Goal: Task Accomplishment & Management: Manage account settings

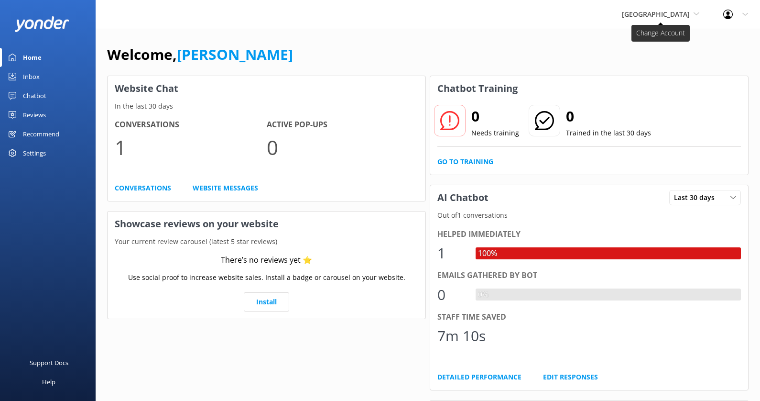
click at [676, 13] on span "[GEOGRAPHIC_DATA]" at bounding box center [656, 14] width 68 height 9
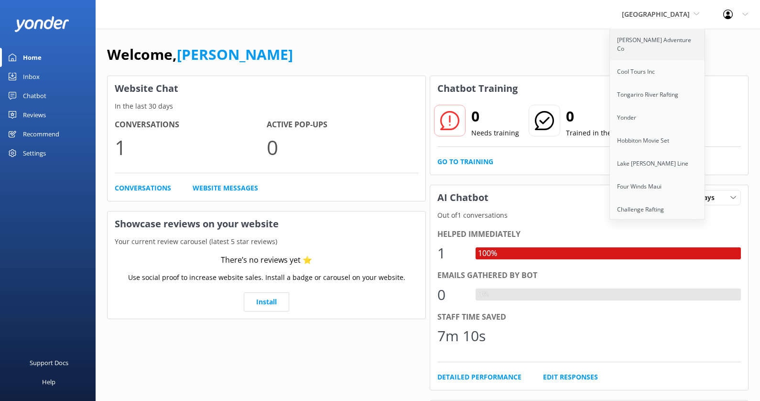
scroll to position [1042, 0]
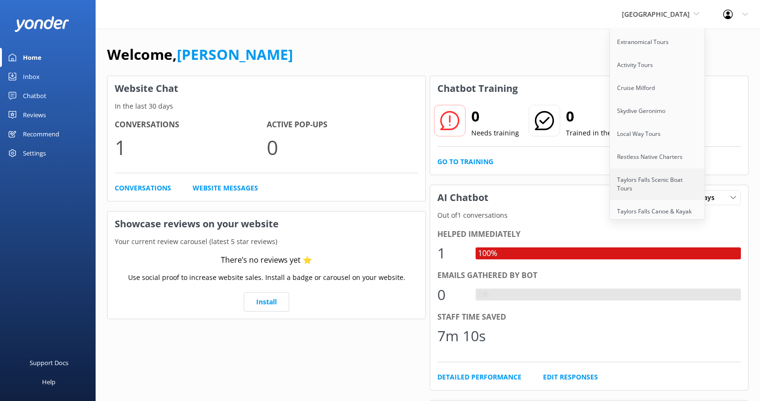
click at [690, 168] on link "Taylors Falls Scenic Boat Tours" at bounding box center [658, 184] width 96 height 32
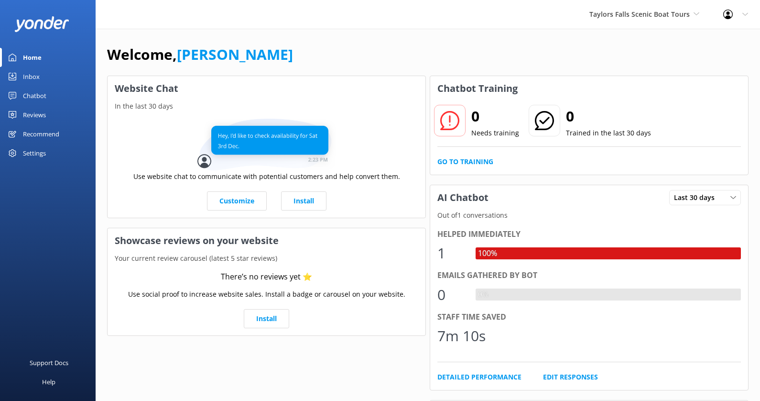
click at [51, 152] on div "Settings" at bounding box center [48, 152] width 96 height 19
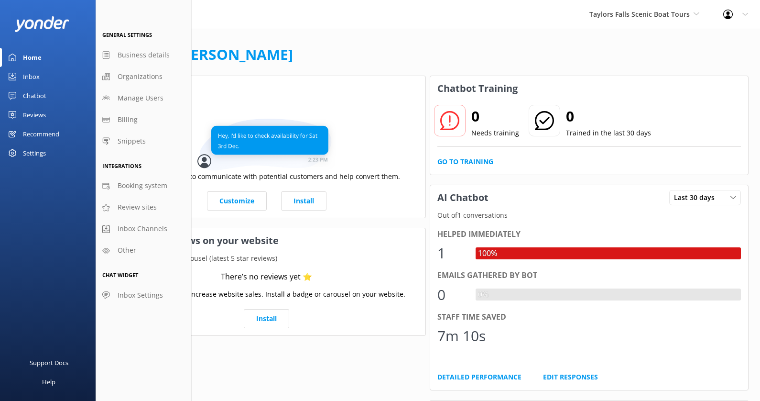
click at [47, 152] on div "Settings" at bounding box center [48, 152] width 96 height 19
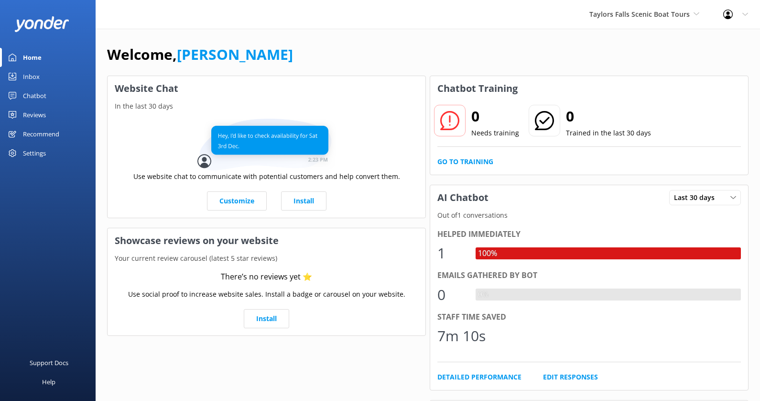
click at [38, 151] on div "Settings" at bounding box center [34, 152] width 23 height 19
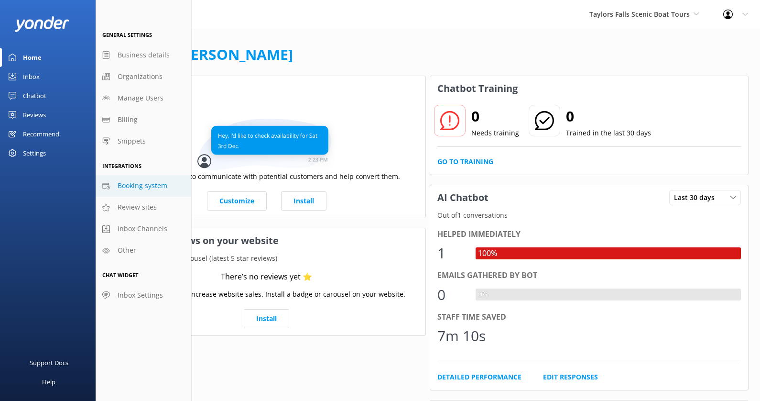
click at [151, 187] on span "Booking system" at bounding box center [143, 185] width 50 height 11
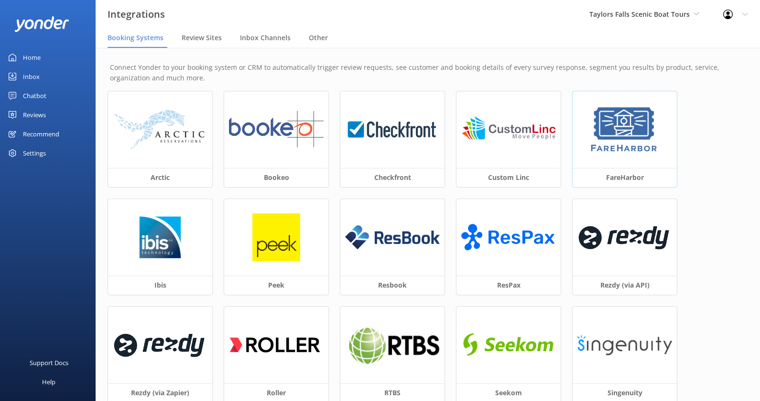
click at [628, 147] on img at bounding box center [625, 130] width 72 height 48
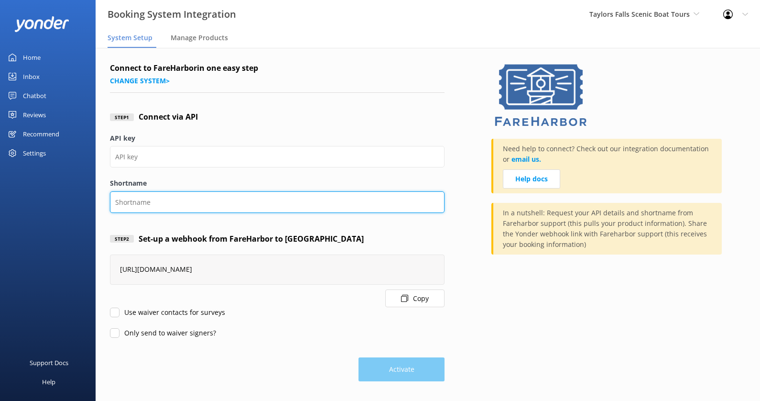
click at [214, 198] on input "Shortname" at bounding box center [277, 202] width 335 height 22
paste input "taylorsfallsboattours"
type input "taylorsfallsboattours"
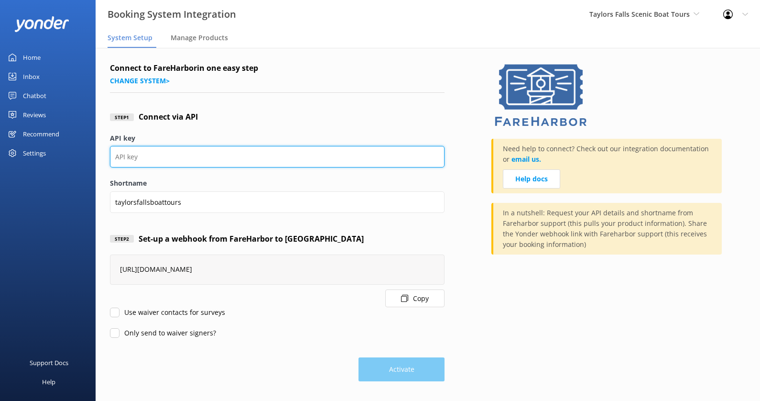
click at [229, 159] on input "API key" at bounding box center [277, 157] width 335 height 22
paste input "958a29c2-7d59-4866-be06-319d2e9e01df"
type input "958a29c2-7d59-4866-be06-319d2e9e01df"
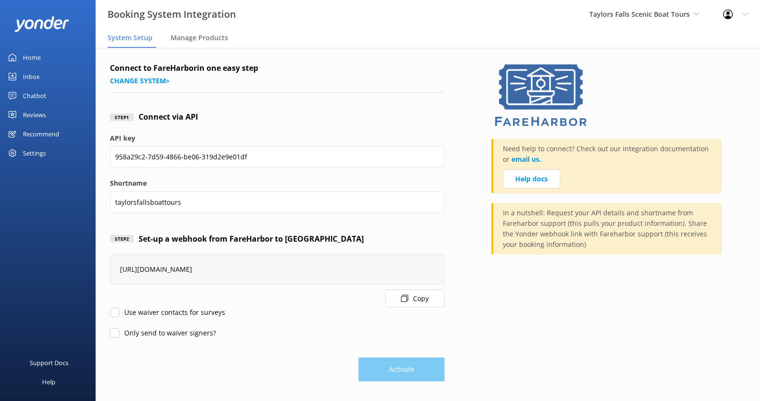
click at [280, 182] on label "Shortname" at bounding box center [277, 183] width 335 height 11
click at [280, 191] on input "taylorsfallsboattours" at bounding box center [277, 202] width 335 height 22
click at [113, 310] on input "Use waiver contacts for surveys" at bounding box center [115, 312] width 10 height 10
checkbox input "true"
click at [113, 329] on input "Only send to waiver signers?" at bounding box center [115, 333] width 10 height 10
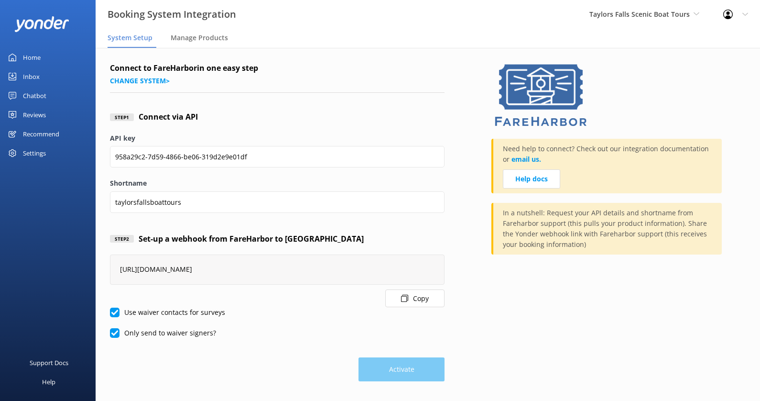
checkbox input "true"
click at [116, 312] on input "Use waiver contacts for surveys" at bounding box center [115, 312] width 10 height 10
checkbox input "false"
click at [116, 335] on input "Only send to waiver signers?" at bounding box center [115, 333] width 10 height 10
checkbox input "false"
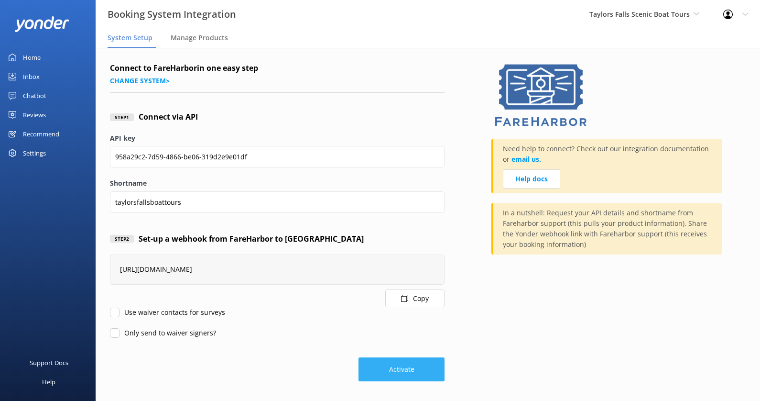
click at [400, 365] on button "Activate" at bounding box center [402, 369] width 86 height 24
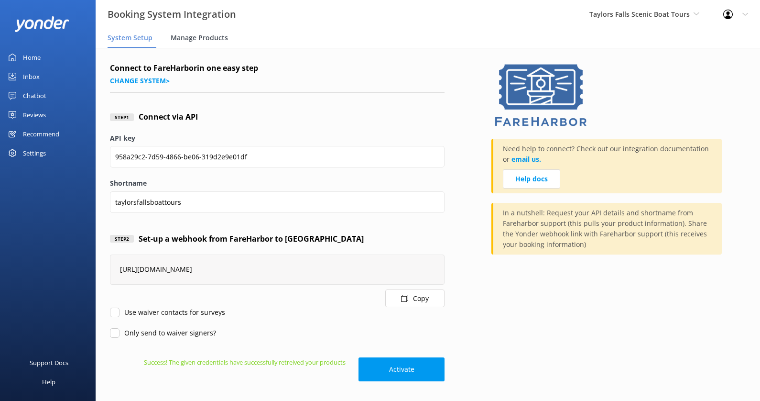
click at [198, 38] on span "Manage Products" at bounding box center [199, 38] width 57 height 10
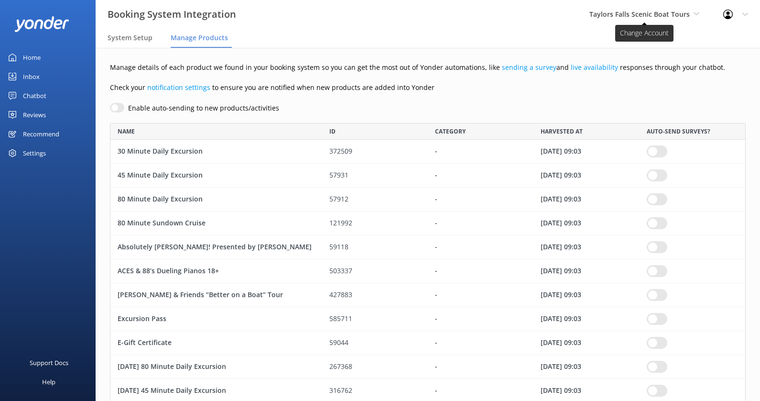
click at [640, 17] on span "Taylors Falls Scenic Boat Tours" at bounding box center [640, 14] width 100 height 9
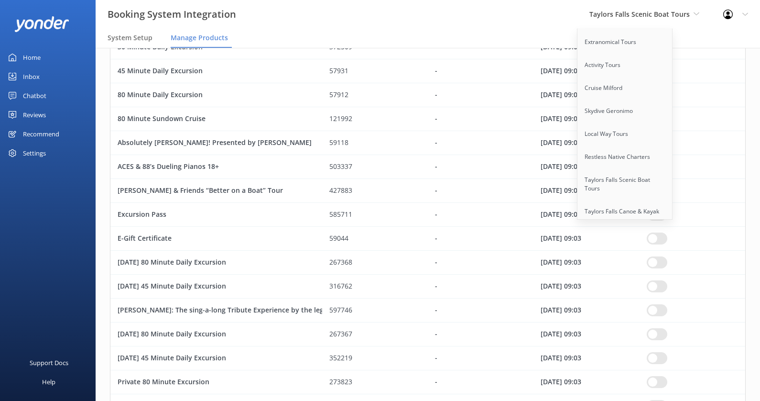
scroll to position [247, 0]
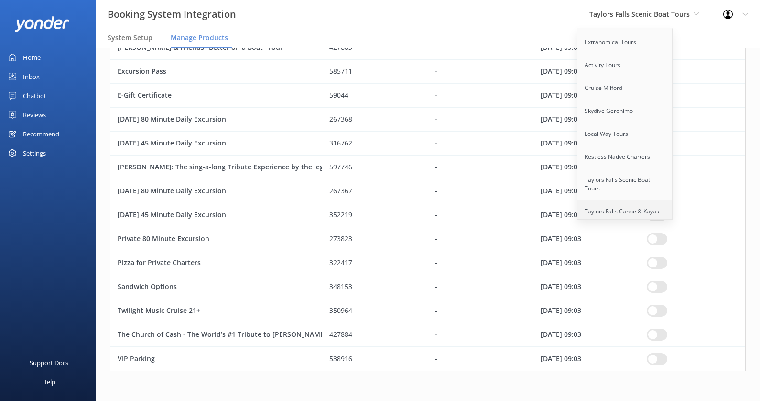
click at [629, 200] on link "Taylors Falls Canoe & Kayak" at bounding box center [626, 211] width 96 height 23
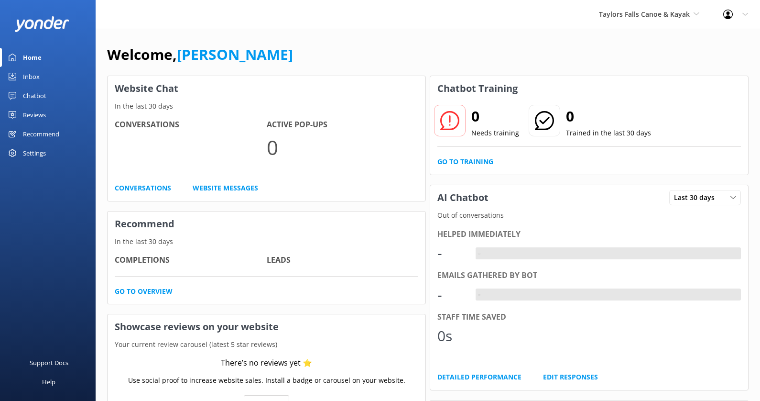
click at [55, 156] on div "Settings" at bounding box center [48, 152] width 96 height 19
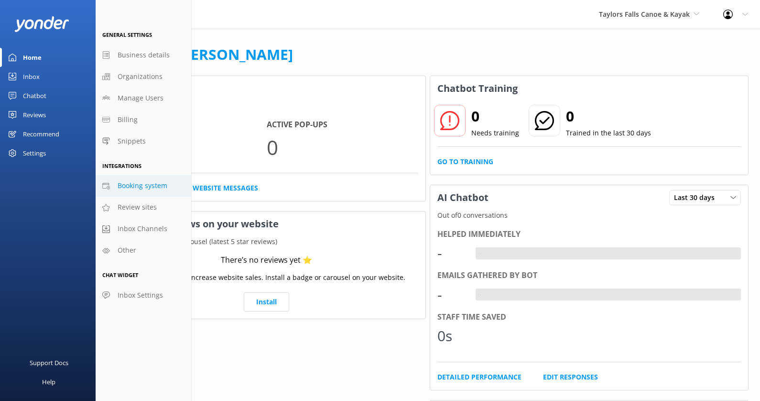
click at [153, 186] on span "Booking system" at bounding box center [143, 185] width 50 height 11
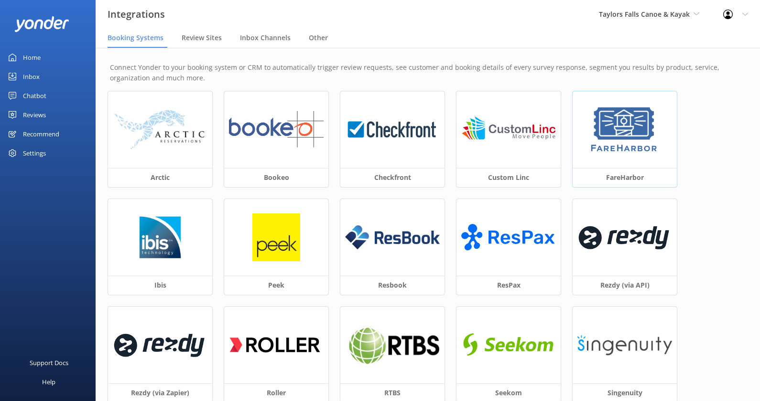
click at [667, 138] on div at bounding box center [625, 129] width 104 height 77
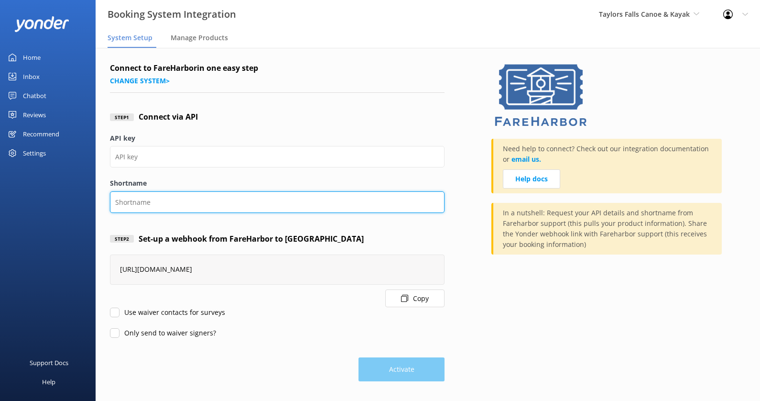
click at [204, 205] on input "Shortname" at bounding box center [277, 202] width 335 height 22
paste input "wildmountain-[PERSON_NAME]-falls-canoe"
type input "wildmountain-taylor-falls-canoe"
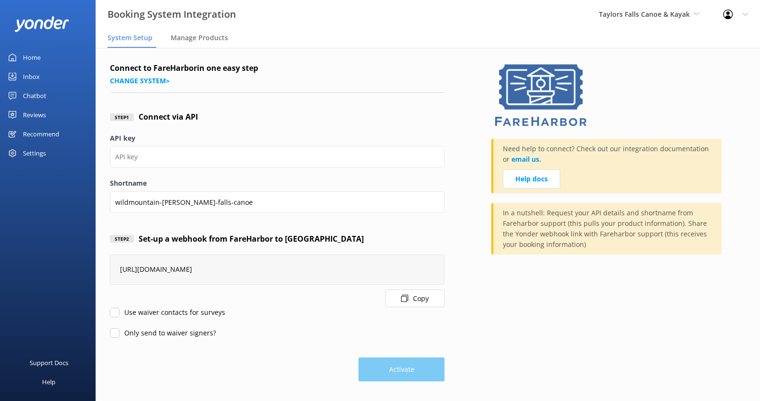
click at [219, 183] on label "Shortname" at bounding box center [277, 183] width 335 height 11
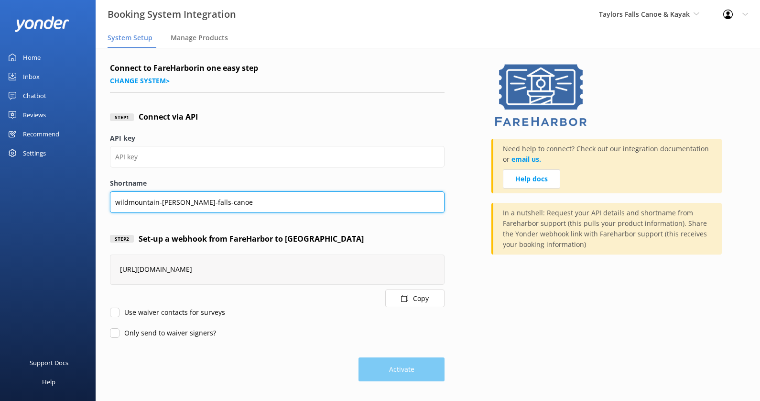
click at [219, 191] on input "wildmountain-taylor-falls-canoe" at bounding box center [277, 202] width 335 height 22
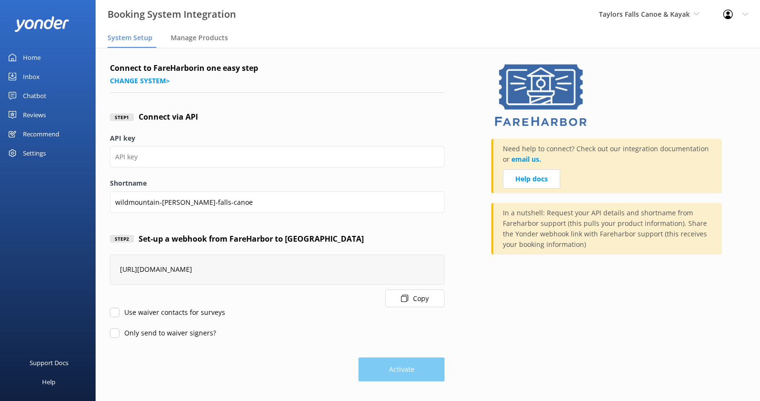
click at [257, 144] on div "API key" at bounding box center [277, 155] width 335 height 45
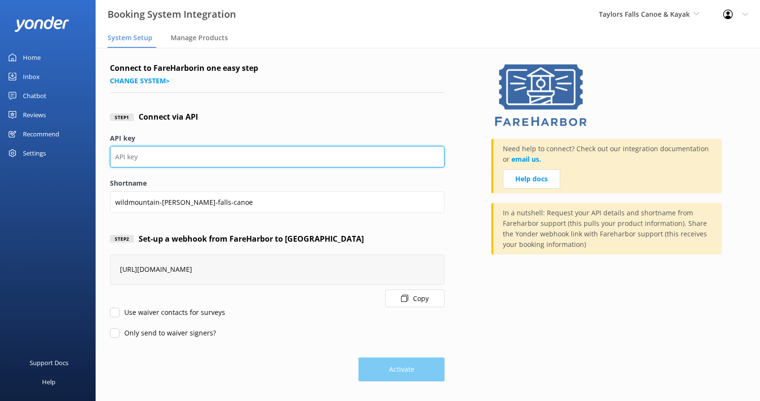
click at [257, 153] on input "API key" at bounding box center [277, 157] width 335 height 22
paste input "2636be7d-59e5-4d32-82a1-28d07ed0b8e6"
type input "2636be7d-59e5-4d32-82a1-28d07ed0b8e6"
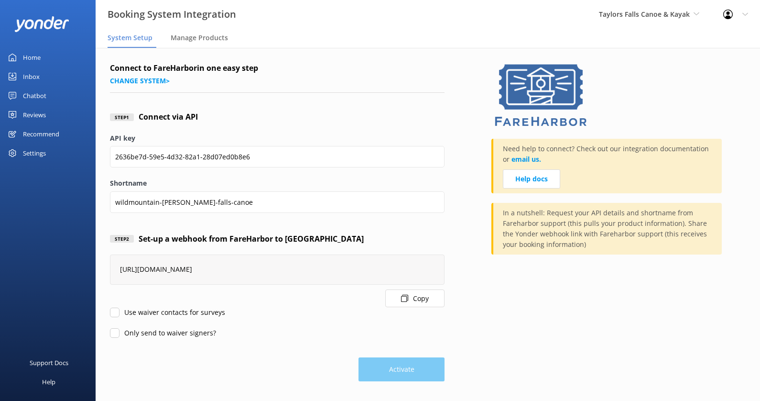
click at [324, 182] on label "Shortname" at bounding box center [277, 183] width 335 height 11
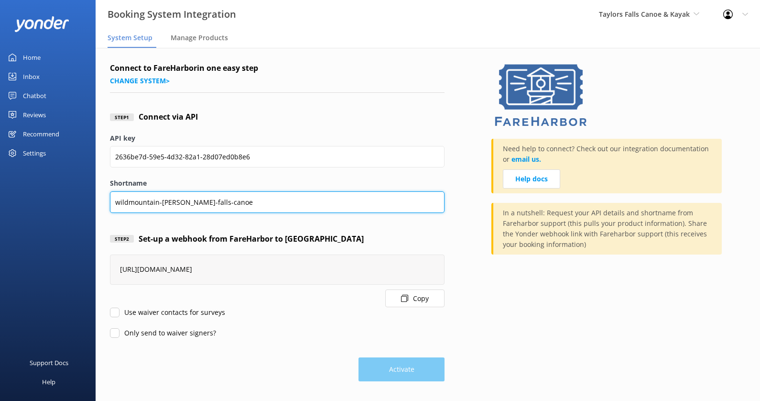
click at [324, 191] on input "wildmountain-taylor-falls-canoe" at bounding box center [277, 202] width 335 height 22
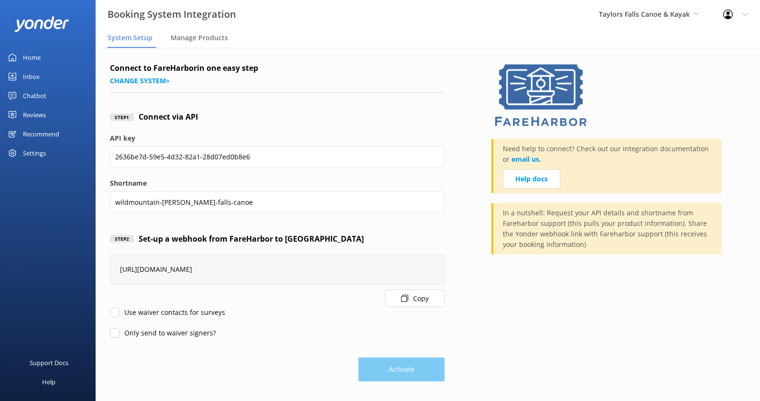
click at [112, 311] on input "Use waiver contacts for surveys" at bounding box center [115, 312] width 10 height 10
checkbox input "true"
click at [112, 330] on input "Only send to waiver signers?" at bounding box center [115, 333] width 10 height 10
checkbox input "true"
click at [115, 313] on input "Use waiver contacts for surveys" at bounding box center [115, 312] width 10 height 10
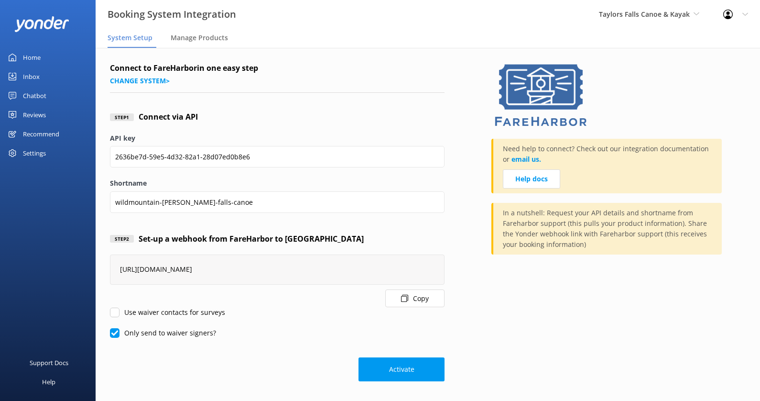
checkbox input "false"
click at [115, 333] on input "Only send to waiver signers?" at bounding box center [115, 333] width 10 height 10
checkbox input "false"
click at [382, 368] on button "Activate" at bounding box center [402, 369] width 86 height 24
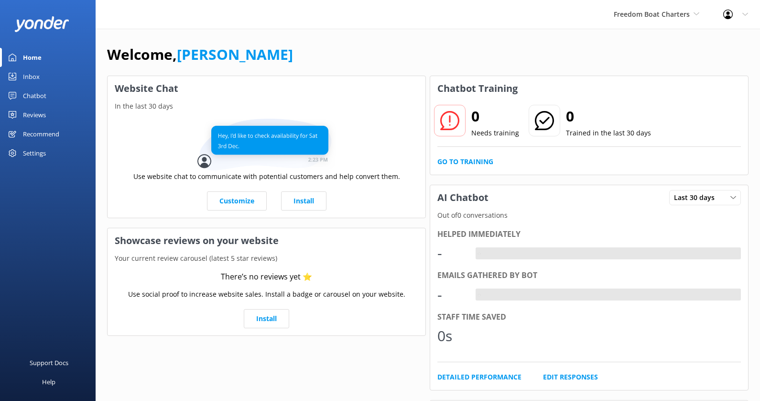
click at [64, 98] on link "Chatbot" at bounding box center [48, 95] width 96 height 19
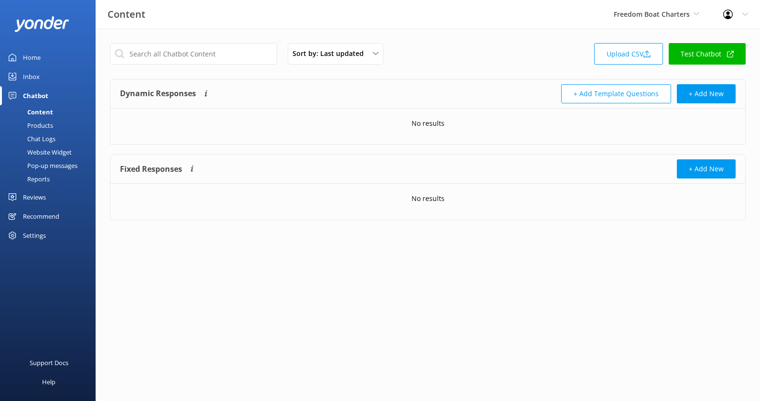
click at [60, 151] on div "Website Widget" at bounding box center [39, 151] width 66 height 13
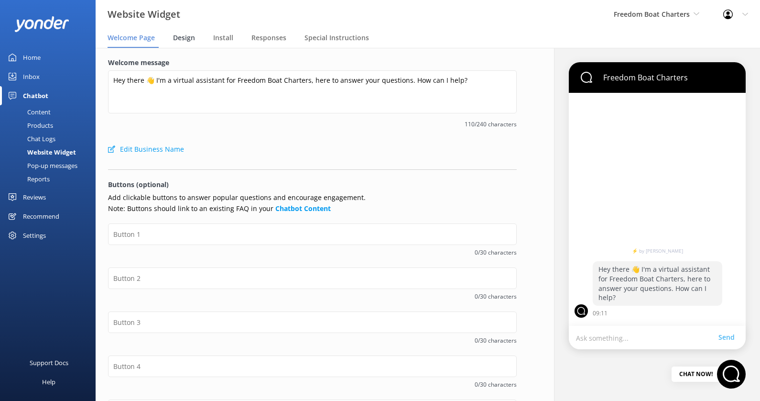
click at [182, 41] on span "Design" at bounding box center [184, 38] width 22 height 10
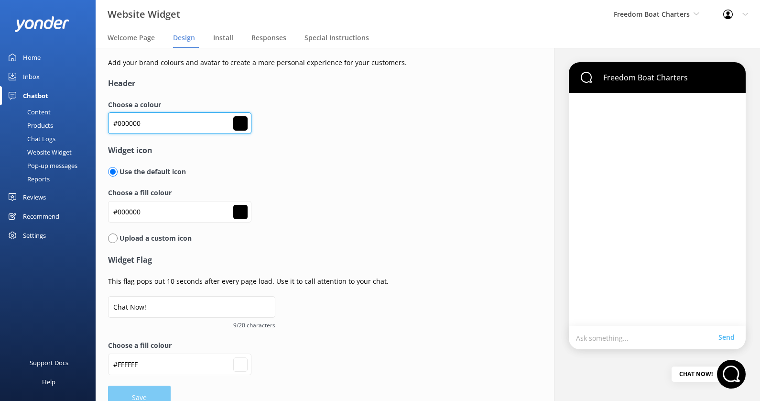
drag, startPoint x: 157, startPoint y: 128, endPoint x: 92, endPoint y: 128, distance: 65.0
click at [92, 128] on div "Website Widget Freedom Boat Charters Kendall's Adventure Co Cool Tours Inc Tong…" at bounding box center [380, 224] width 760 height 353
drag, startPoint x: 151, startPoint y: 120, endPoint x: 103, endPoint y: 120, distance: 47.3
click at [103, 120] on div "Add your brand colours and avatar to create a more personal experience for your…" at bounding box center [313, 233] width 434 height 371
paste input "c99302"
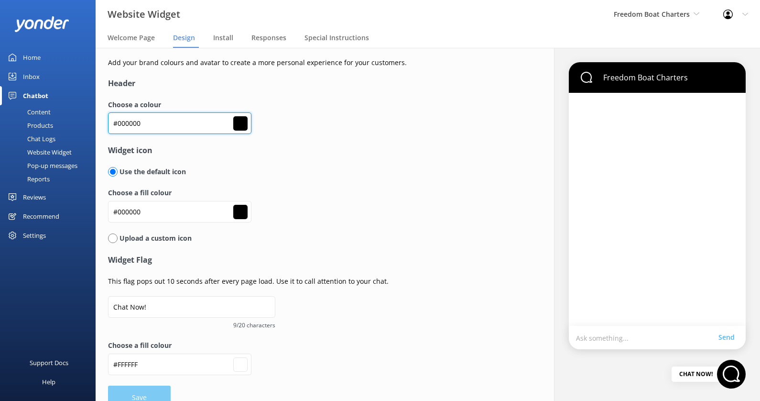
type input "#c99302"
type input "#ffffff"
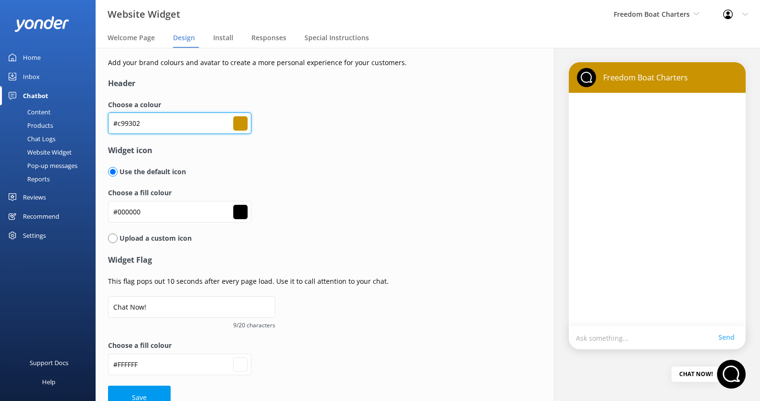
scroll to position [18, 0]
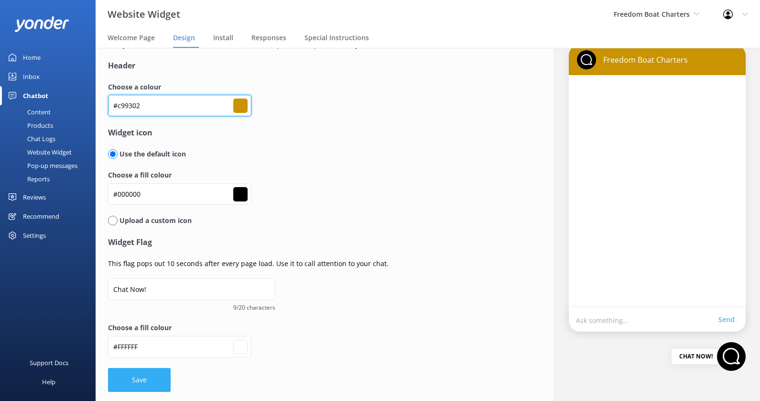
type input "#c99302"
click at [152, 376] on button "Save" at bounding box center [139, 380] width 63 height 24
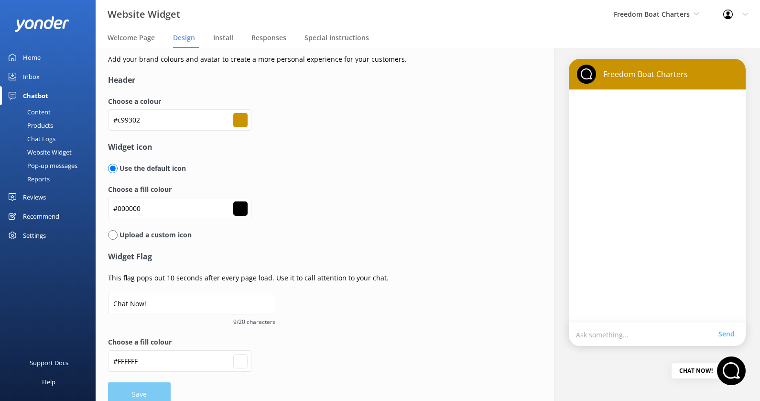
scroll to position [2, 0]
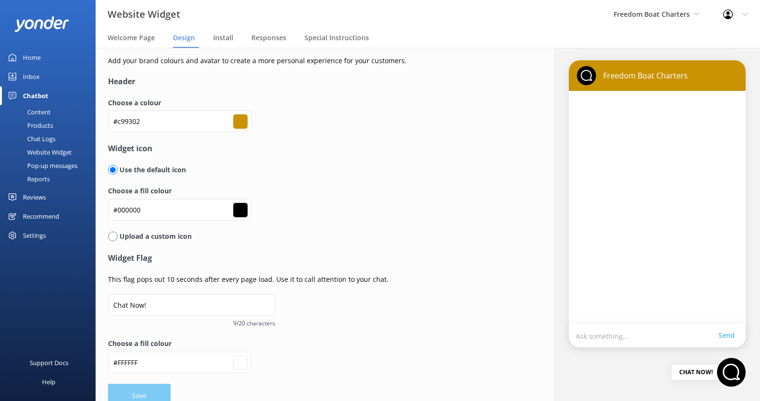
type input "#ffffff"
drag, startPoint x: 148, startPoint y: 205, endPoint x: 107, endPoint y: 205, distance: 40.6
click at [107, 205] on div "Add your brand colours and avatar to create a more personal experience for your…" at bounding box center [313, 231] width 434 height 371
drag, startPoint x: 145, startPoint y: 208, endPoint x: 105, endPoint y: 208, distance: 40.6
click at [105, 208] on div "Add your brand colours and avatar to create a more personal experience for your…" at bounding box center [313, 231] width 434 height 371
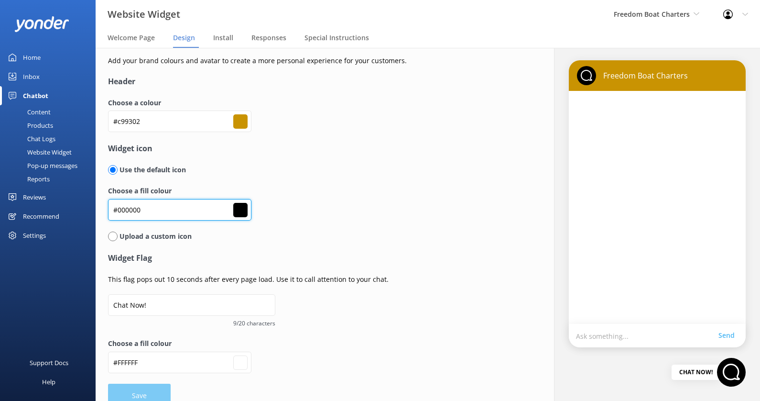
paste input "395b5c"
type input "#395b5c"
type input "#ffffff"
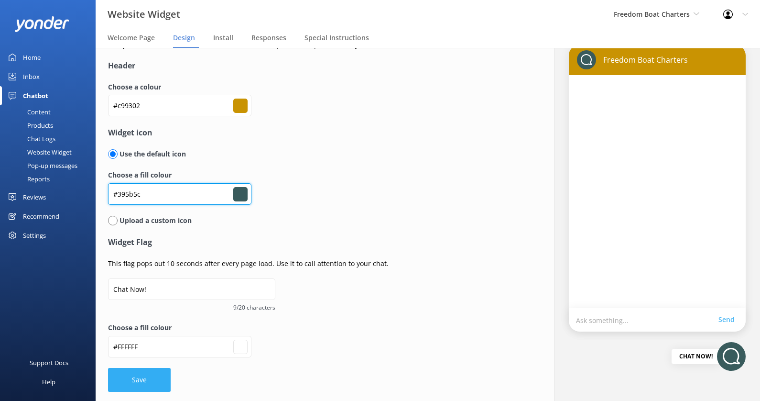
type input "#395b5c"
click at [139, 385] on button "Save" at bounding box center [139, 380] width 63 height 24
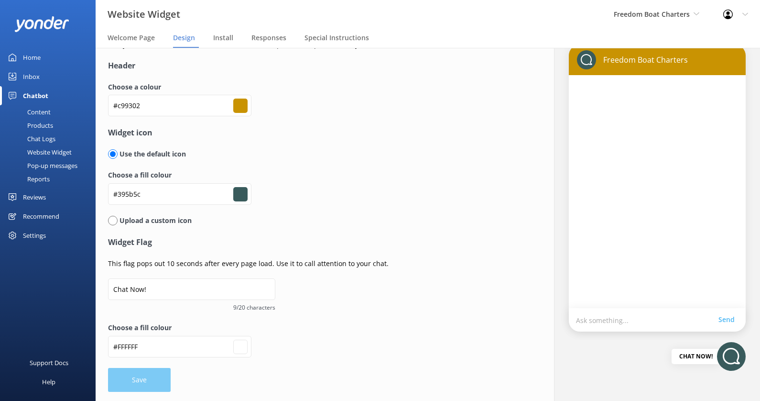
click at [148, 383] on form "Header Choose a colour #c99302 #c99302 Widget icon Use the default icon Choose …" at bounding box center [312, 225] width 409 height 331
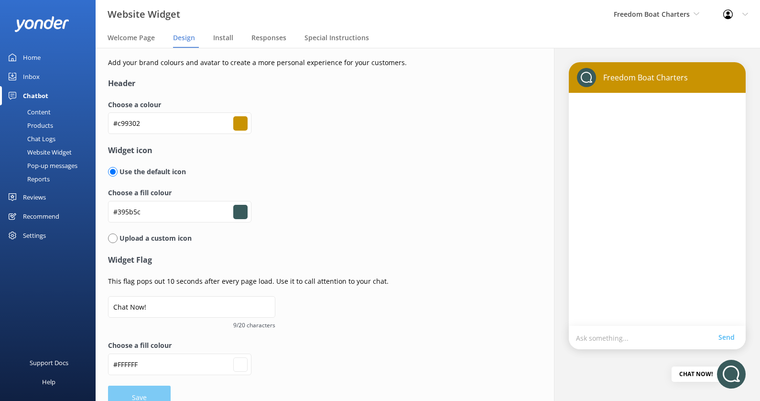
type input "#ffffff"
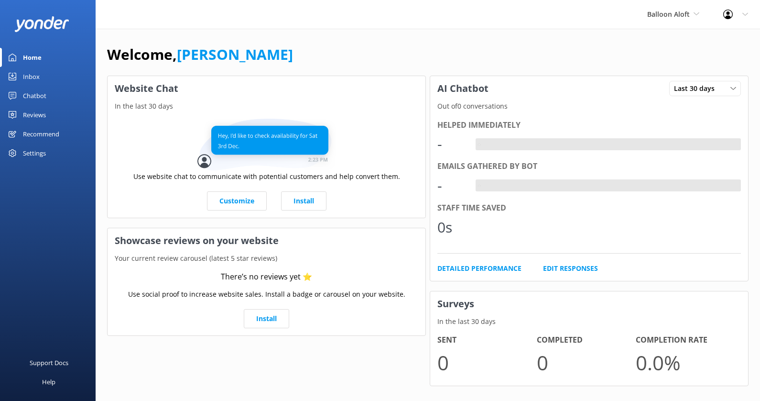
click at [35, 153] on div "Settings" at bounding box center [34, 152] width 23 height 19
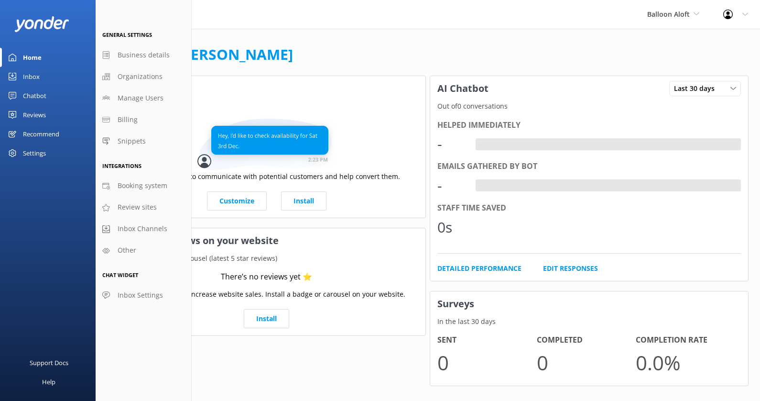
click at [34, 94] on div "Chatbot" at bounding box center [34, 95] width 23 height 19
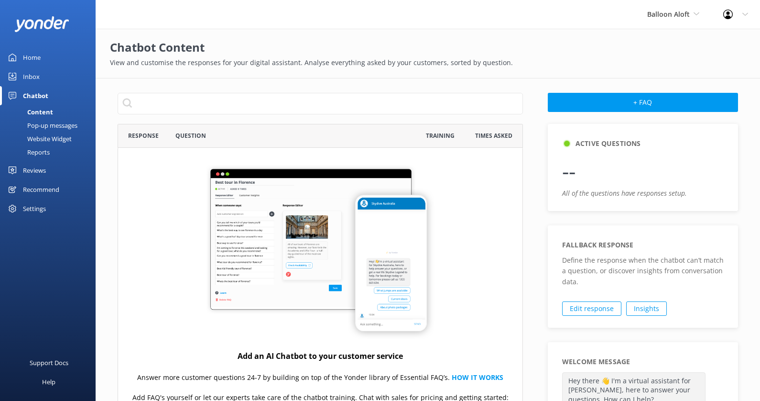
scroll to position [335, 405]
click at [62, 135] on div "Website Widget" at bounding box center [39, 138] width 66 height 13
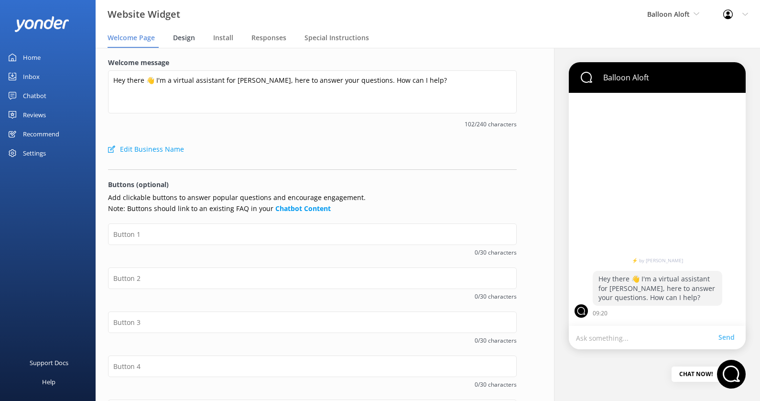
click at [186, 37] on span "Design" at bounding box center [184, 38] width 22 height 10
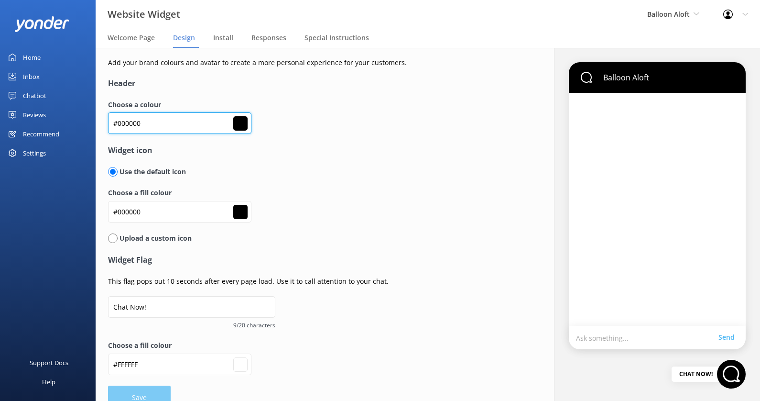
drag, startPoint x: 138, startPoint y: 123, endPoint x: 110, endPoint y: 123, distance: 27.7
click at [110, 123] on input "#000000" at bounding box center [179, 123] width 143 height 22
type input "0"
type input "#000000"
type input "#ffffff"
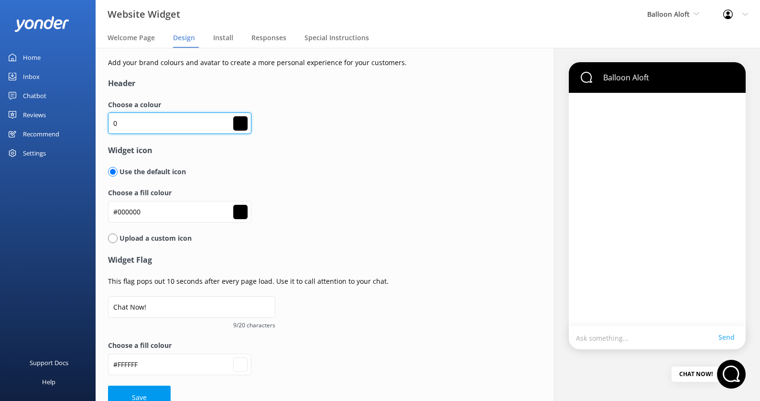
type input "#000000"
type input "#ffffff"
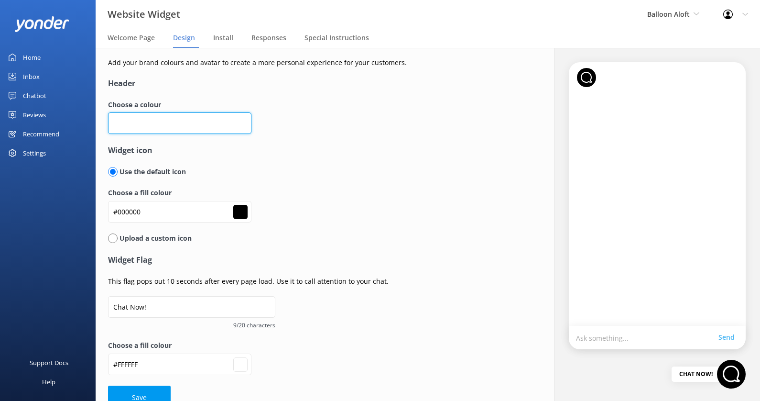
paste input "#4abca4"
type input "#4abca4"
type input "#ffffff"
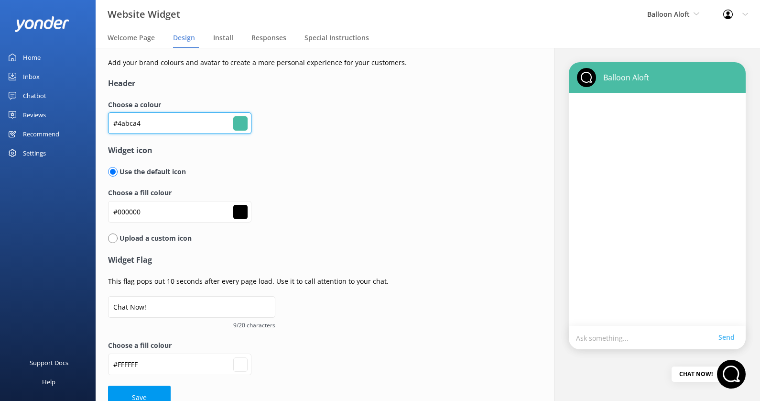
scroll to position [18, 0]
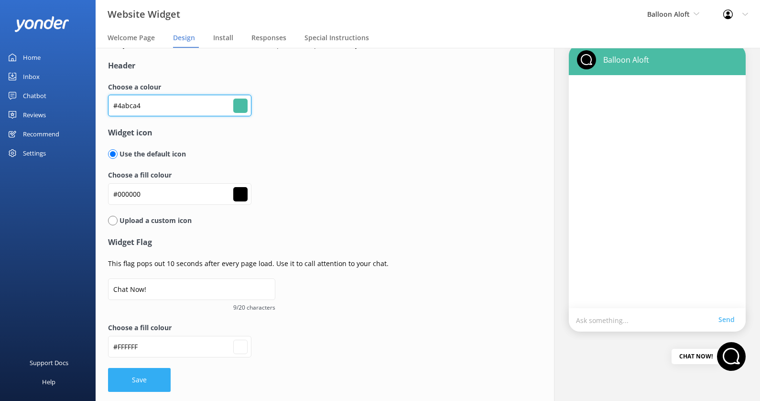
type input "#4abca4"
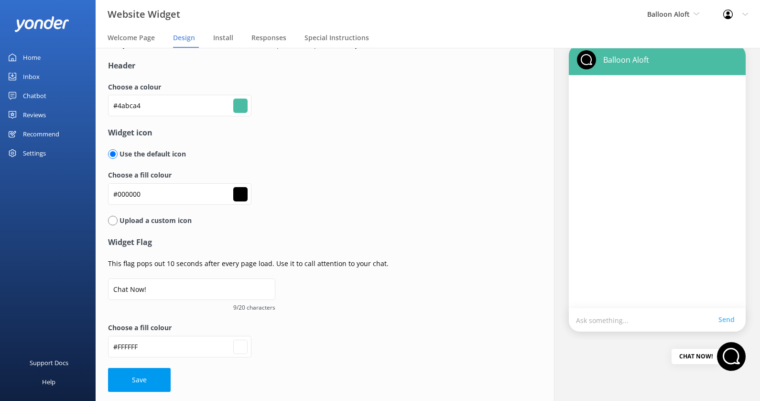
drag, startPoint x: 153, startPoint y: 375, endPoint x: 156, endPoint y: 370, distance: 6.2
click at [153, 375] on button "Save" at bounding box center [139, 380] width 63 height 24
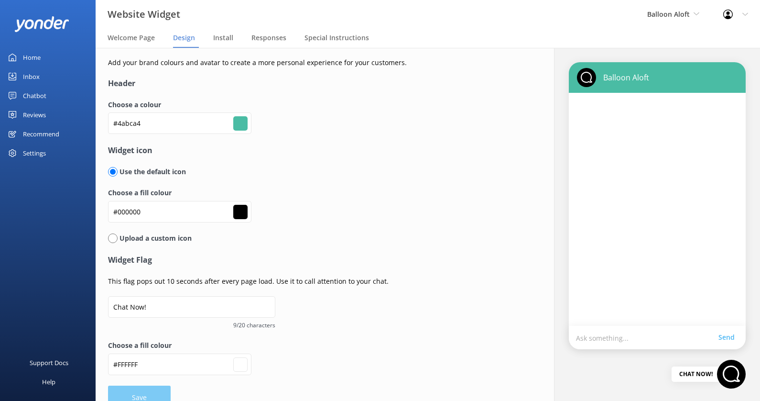
type input "#ffffff"
drag, startPoint x: 162, startPoint y: 214, endPoint x: 78, endPoint y: 214, distance: 84.2
click at [78, 214] on div "Website Widget Balloon Aloft Kendall's Adventure Co Cool Tours Inc Tongariro Ri…" at bounding box center [380, 224] width 760 height 353
paste input "4a5c6c"
type input "#4a5c6c"
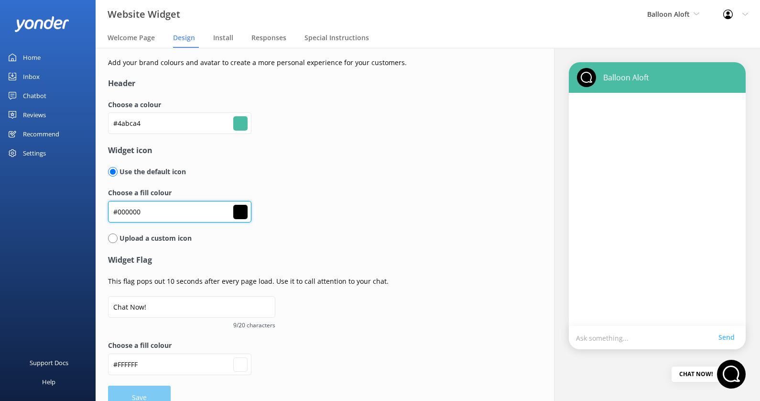
type input "#4a5c6c"
type input "#ffffff"
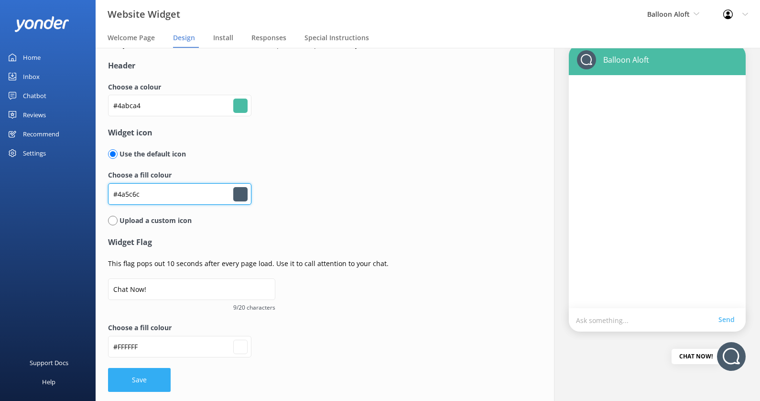
type input "#4a5c6c"
click at [156, 384] on button "Save" at bounding box center [139, 380] width 63 height 24
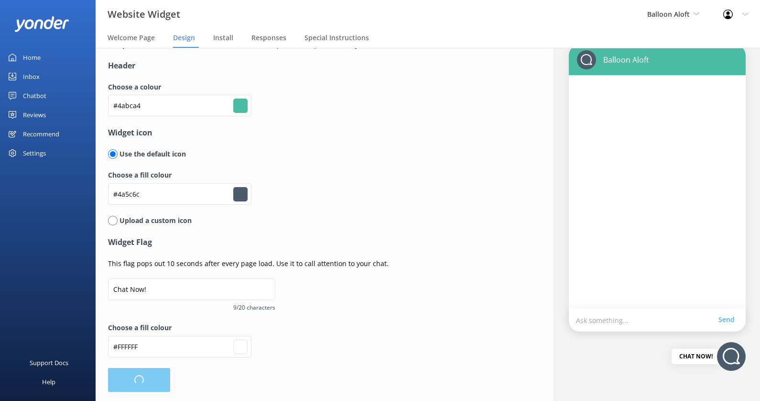
type input "#ffffff"
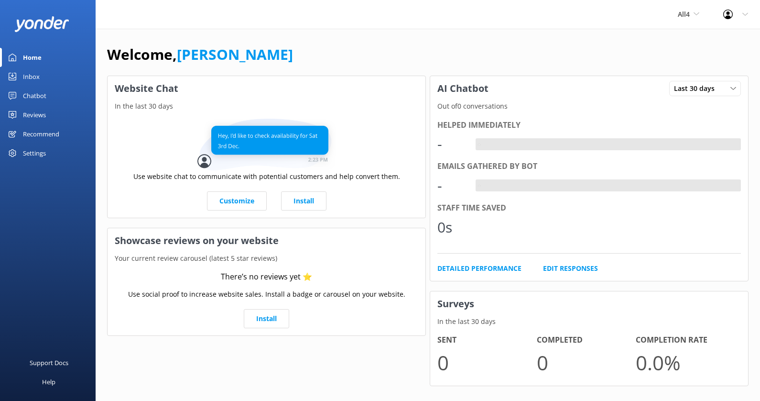
click at [38, 95] on div "Chatbot" at bounding box center [34, 95] width 23 height 19
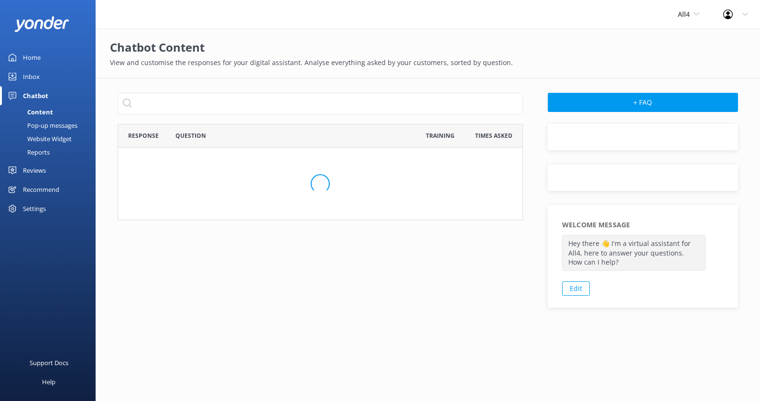
scroll to position [335, 405]
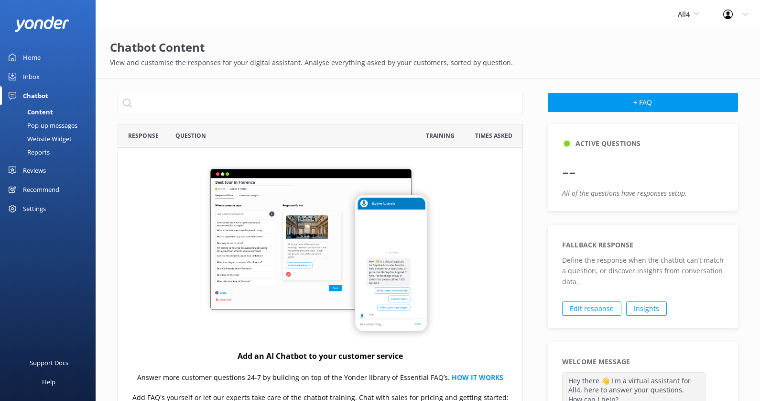
click at [58, 139] on div "Website Widget" at bounding box center [39, 138] width 66 height 13
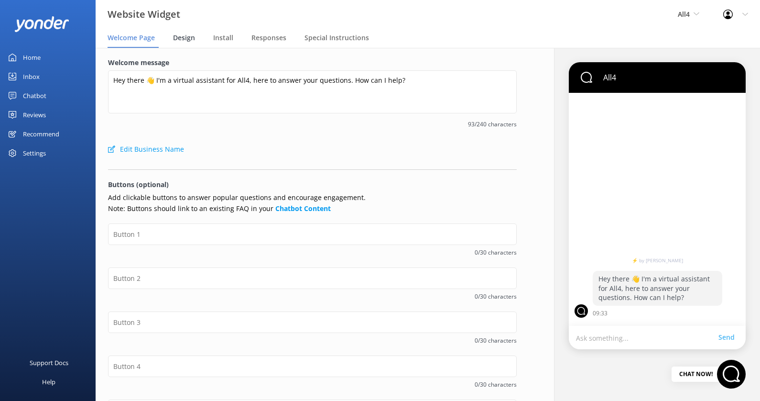
click at [182, 37] on span "Design" at bounding box center [184, 38] width 22 height 10
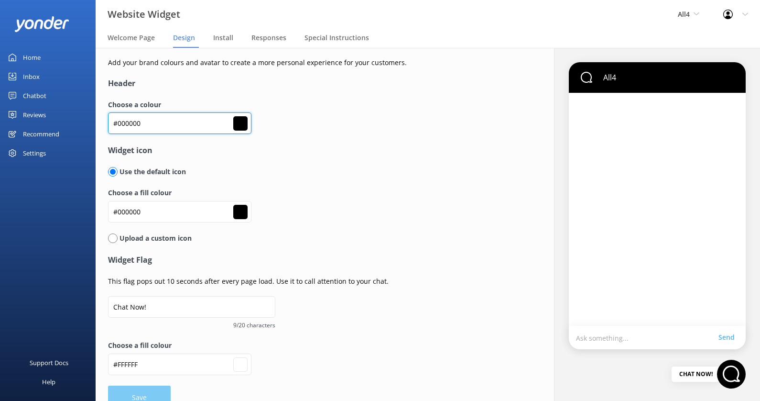
drag, startPoint x: 181, startPoint y: 120, endPoint x: 103, endPoint y: 120, distance: 78.4
click at [103, 120] on div "Add your brand colours and avatar to create a more personal experience for your…" at bounding box center [313, 233] width 434 height 371
paste input "407f72"
type input "#407f72"
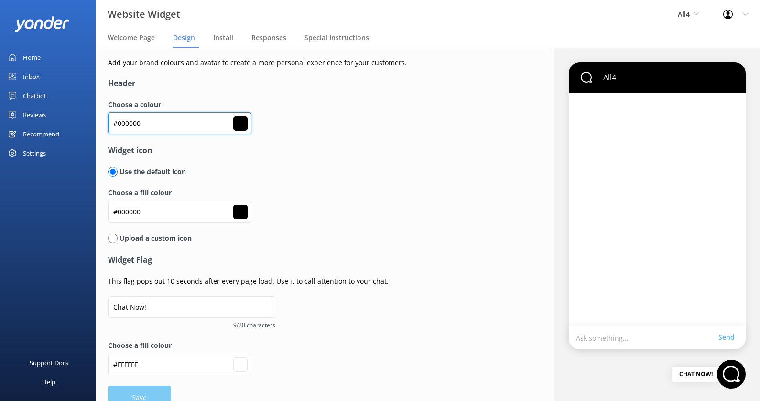
type input "#ffffff"
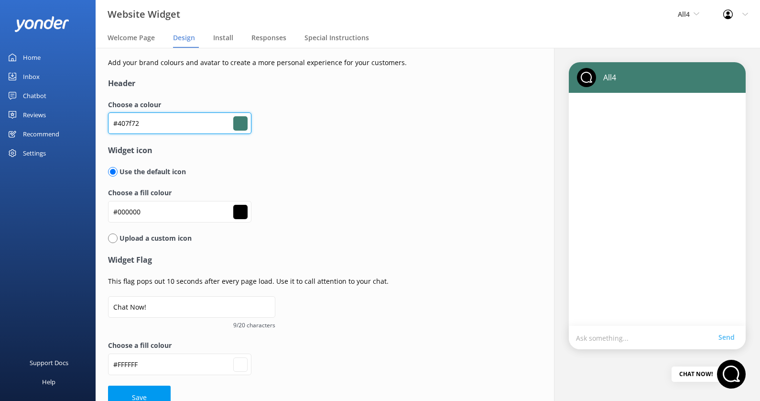
scroll to position [18, 0]
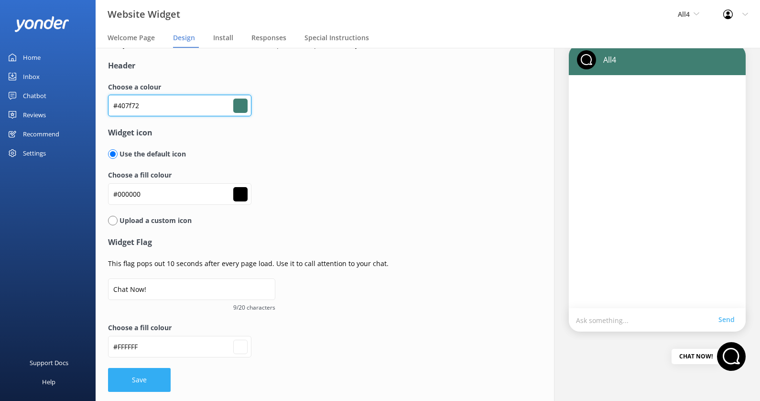
type input "#407f72"
click at [149, 380] on button "Save" at bounding box center [139, 380] width 63 height 24
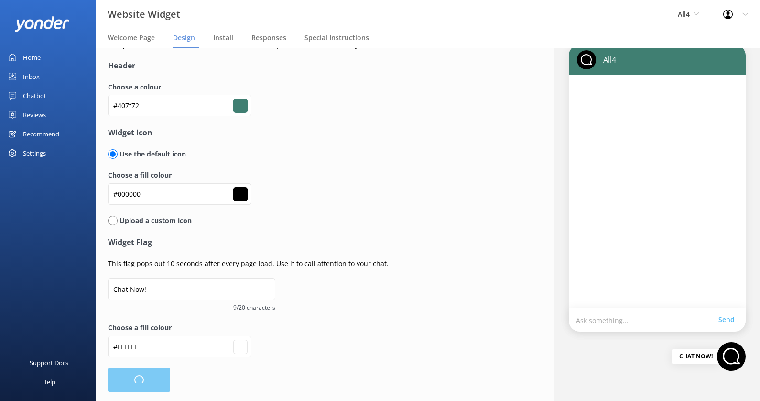
type input "#ffffff"
